Goal: Information Seeking & Learning: Learn about a topic

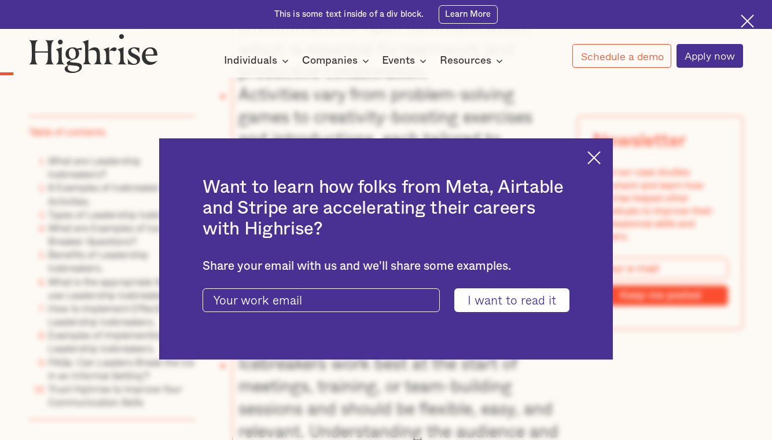
scroll to position [1187, 0]
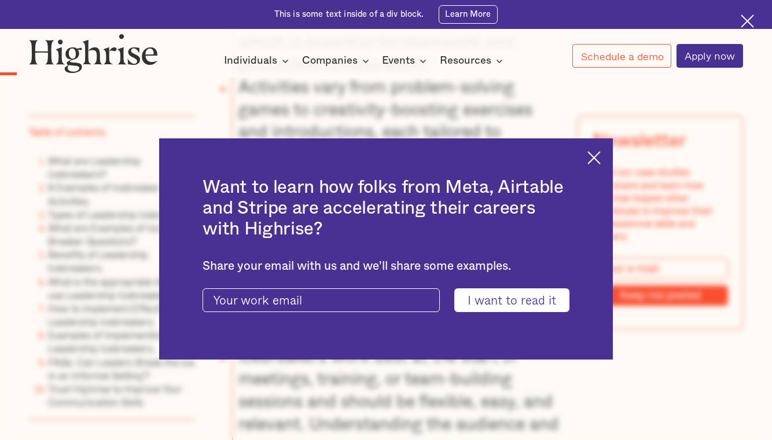
click at [591, 160] on img at bounding box center [594, 157] width 13 height 13
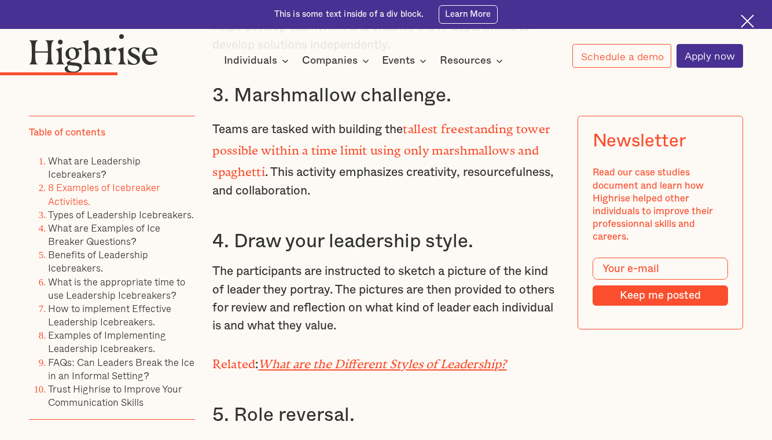
scroll to position [2759, 0]
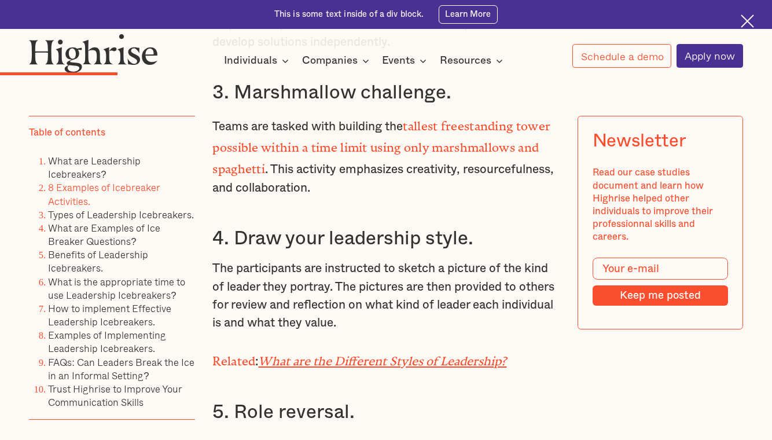
click at [392, 354] on em "What are the Different Styles of Leadership?" at bounding box center [382, 358] width 248 height 8
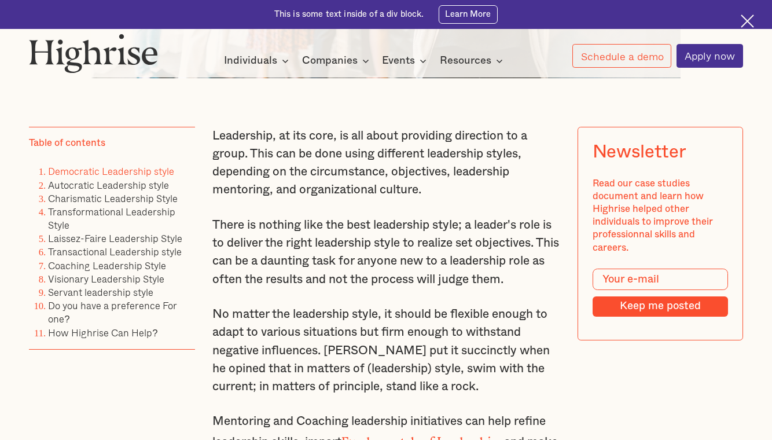
scroll to position [669, 0]
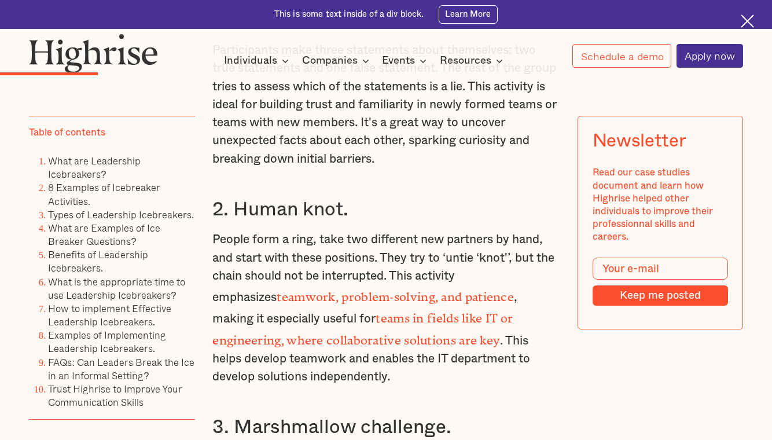
scroll to position [2428, 0]
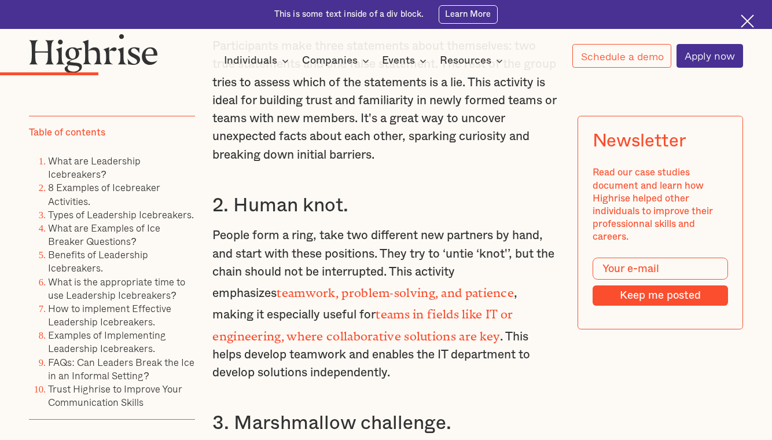
drag, startPoint x: 405, startPoint y: 296, endPoint x: 211, endPoint y: 244, distance: 200.2
copy p "The participants are instructed to sketch a picture of the kind of leader they …"
